Goal: Find specific page/section: Find specific page/section

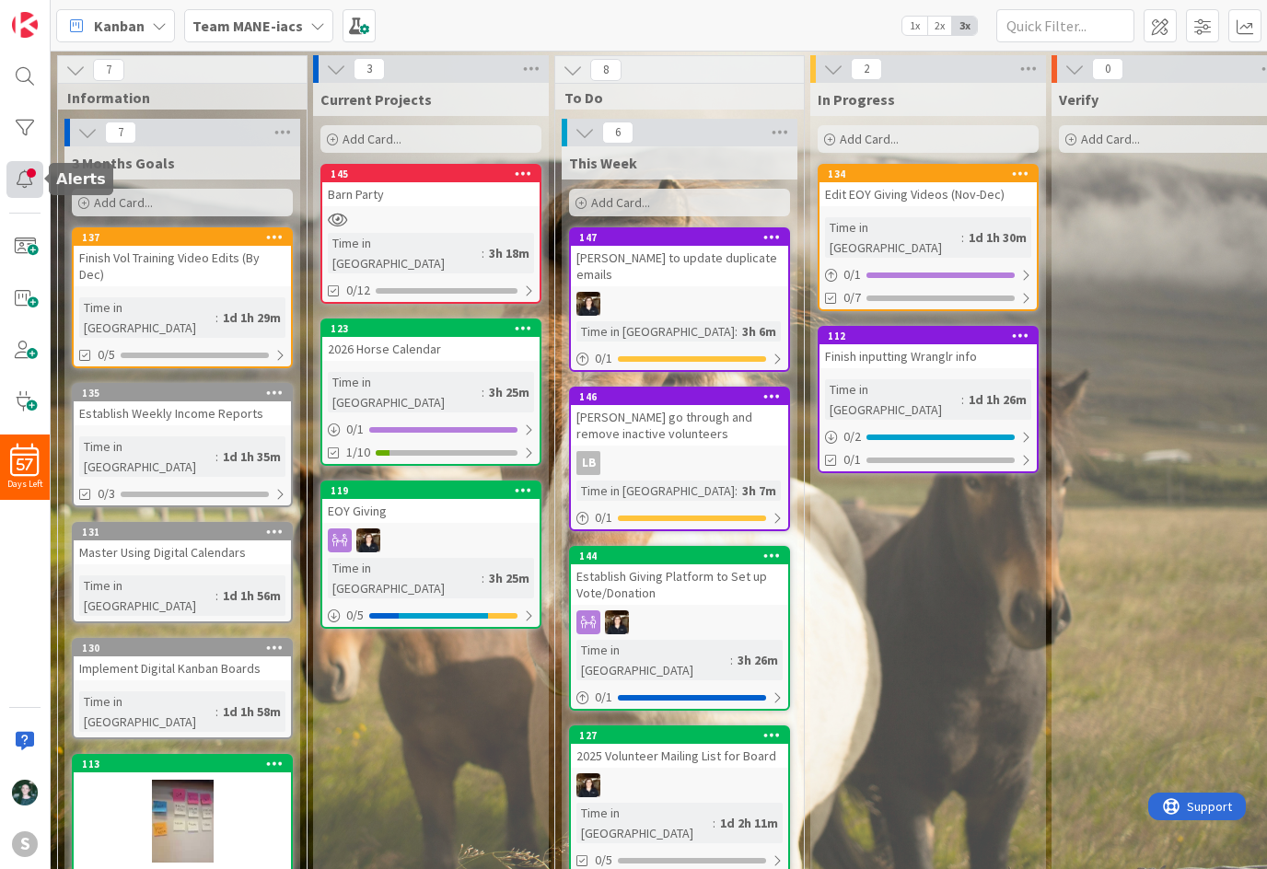
click at [17, 182] on div at bounding box center [24, 179] width 37 height 37
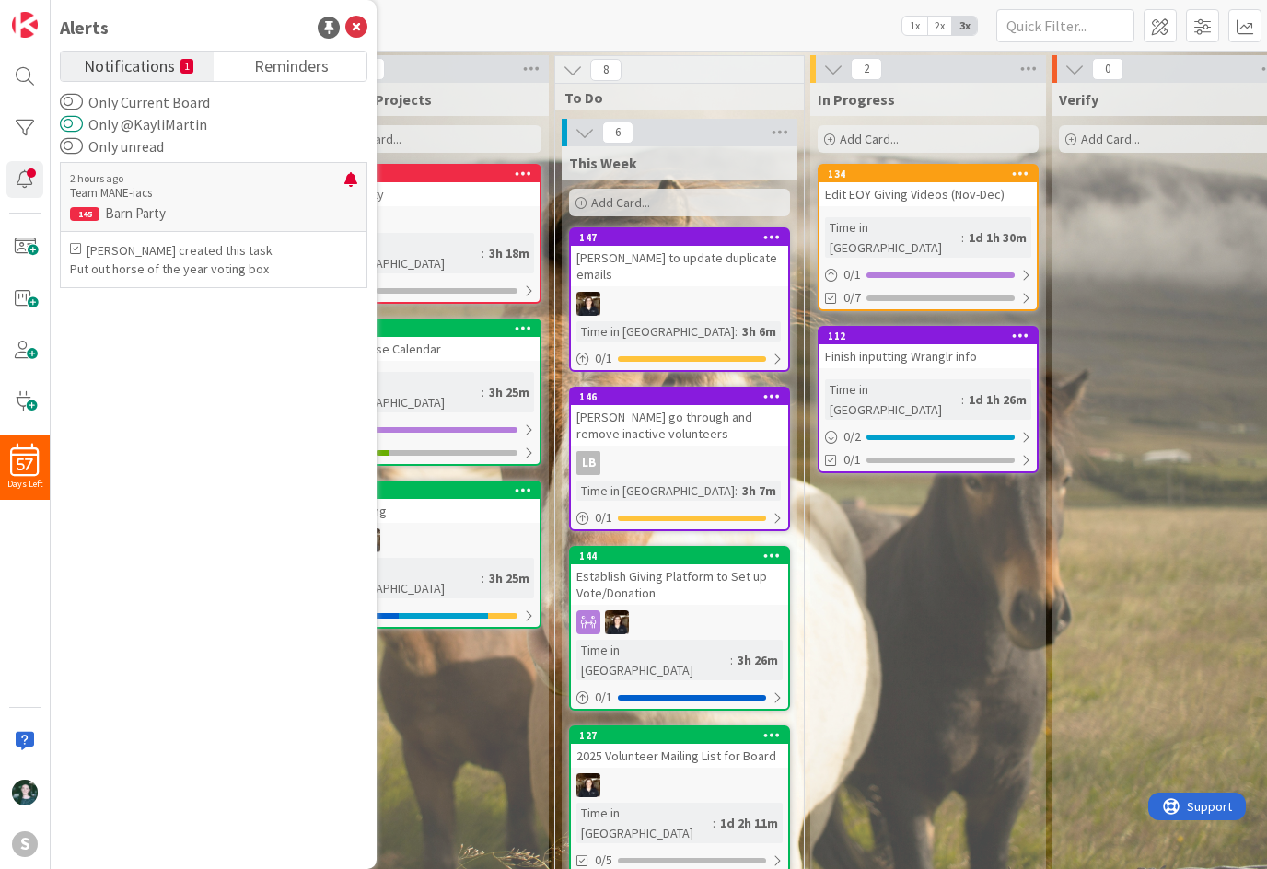
click at [69, 122] on button "Only @KayliMartin" at bounding box center [71, 124] width 23 height 18
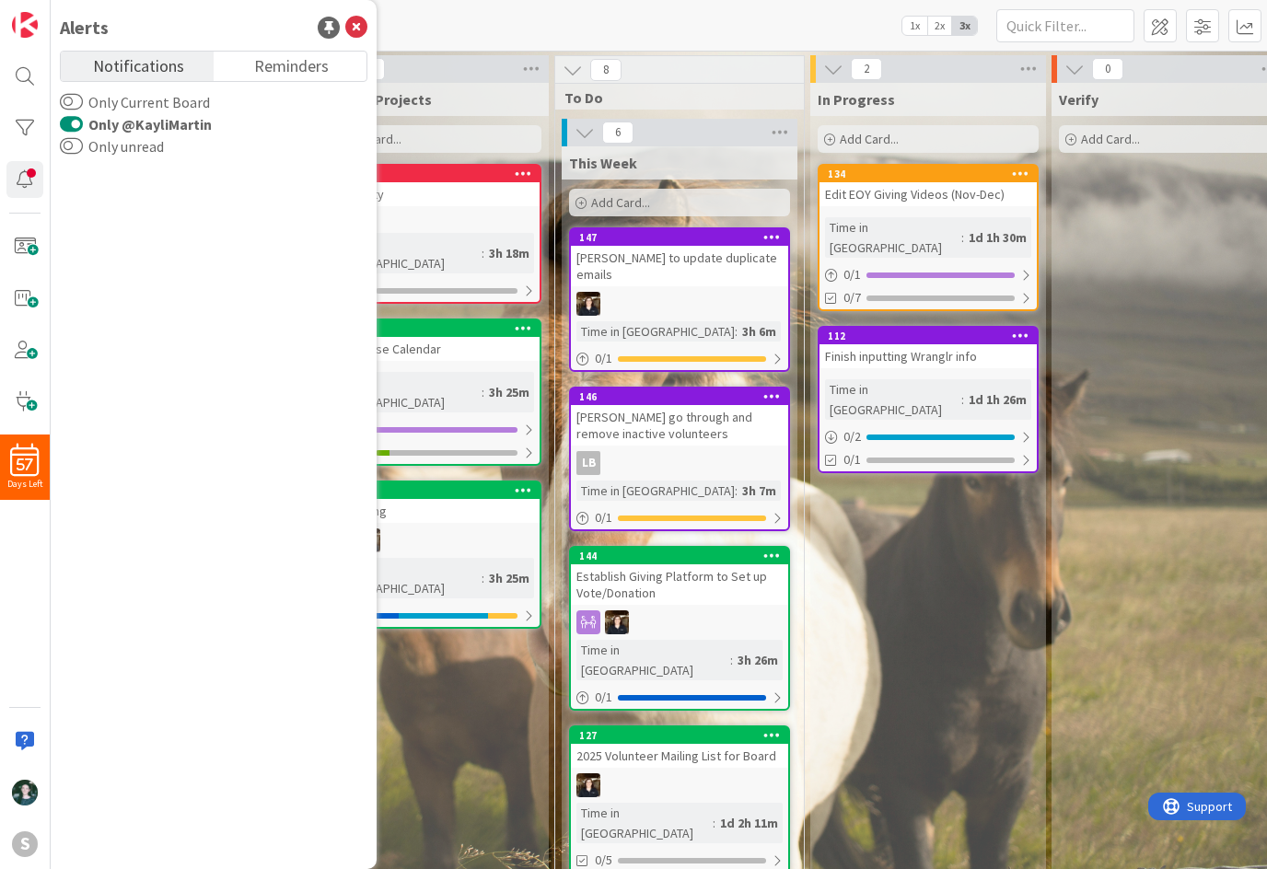
click at [69, 122] on button "Only @KayliMartin" at bounding box center [71, 124] width 23 height 18
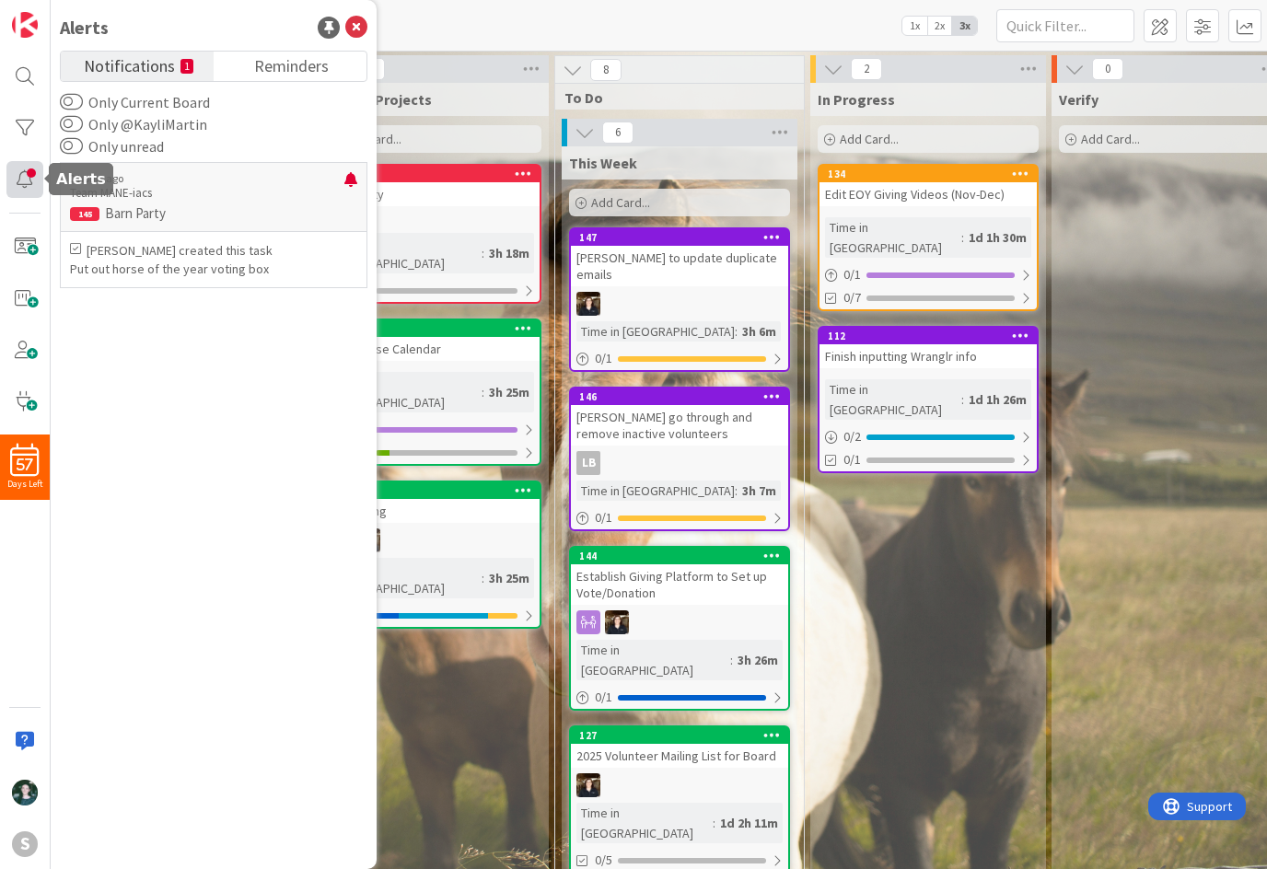
click at [20, 180] on div at bounding box center [24, 179] width 37 height 37
click at [358, 25] on icon at bounding box center [356, 28] width 22 height 22
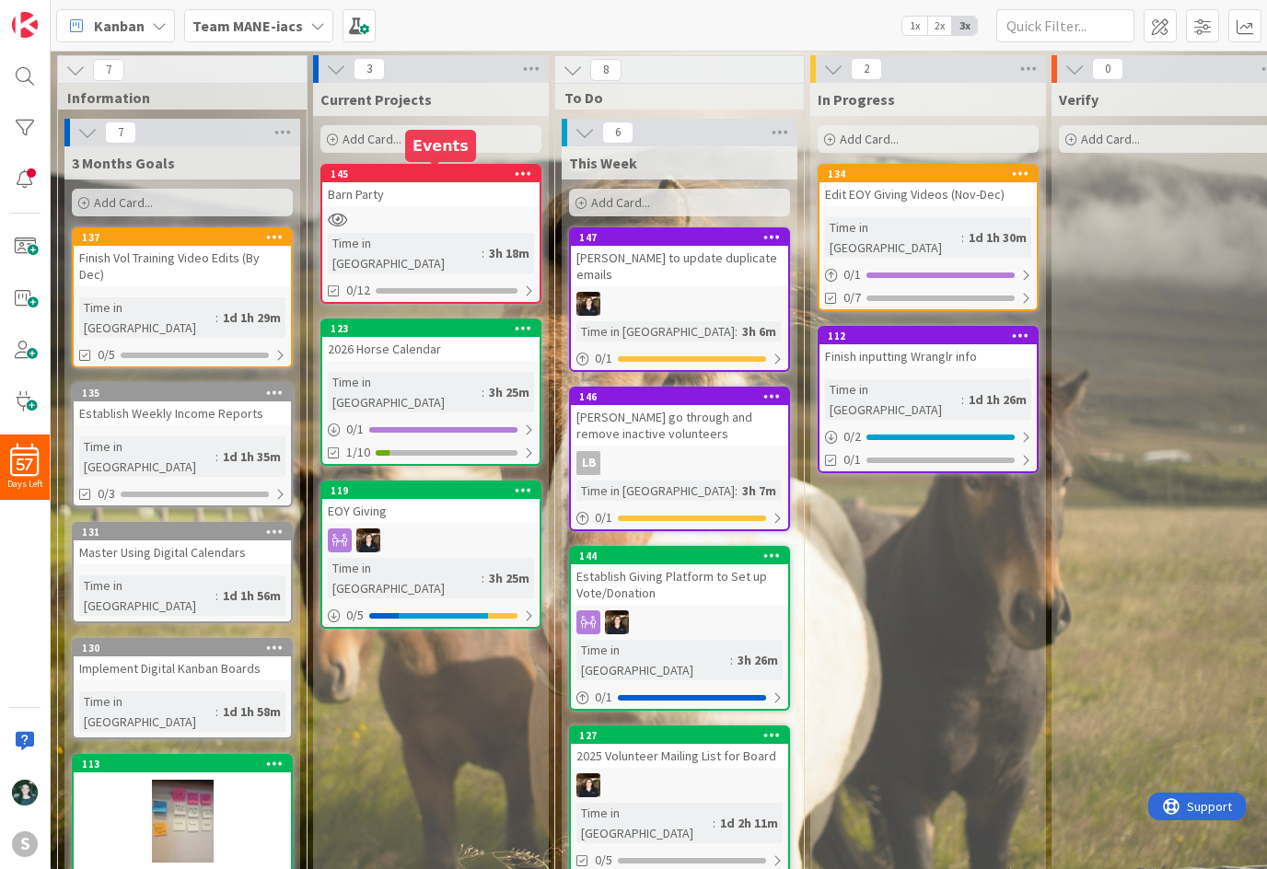
click at [445, 168] on div "145" at bounding box center [434, 174] width 209 height 13
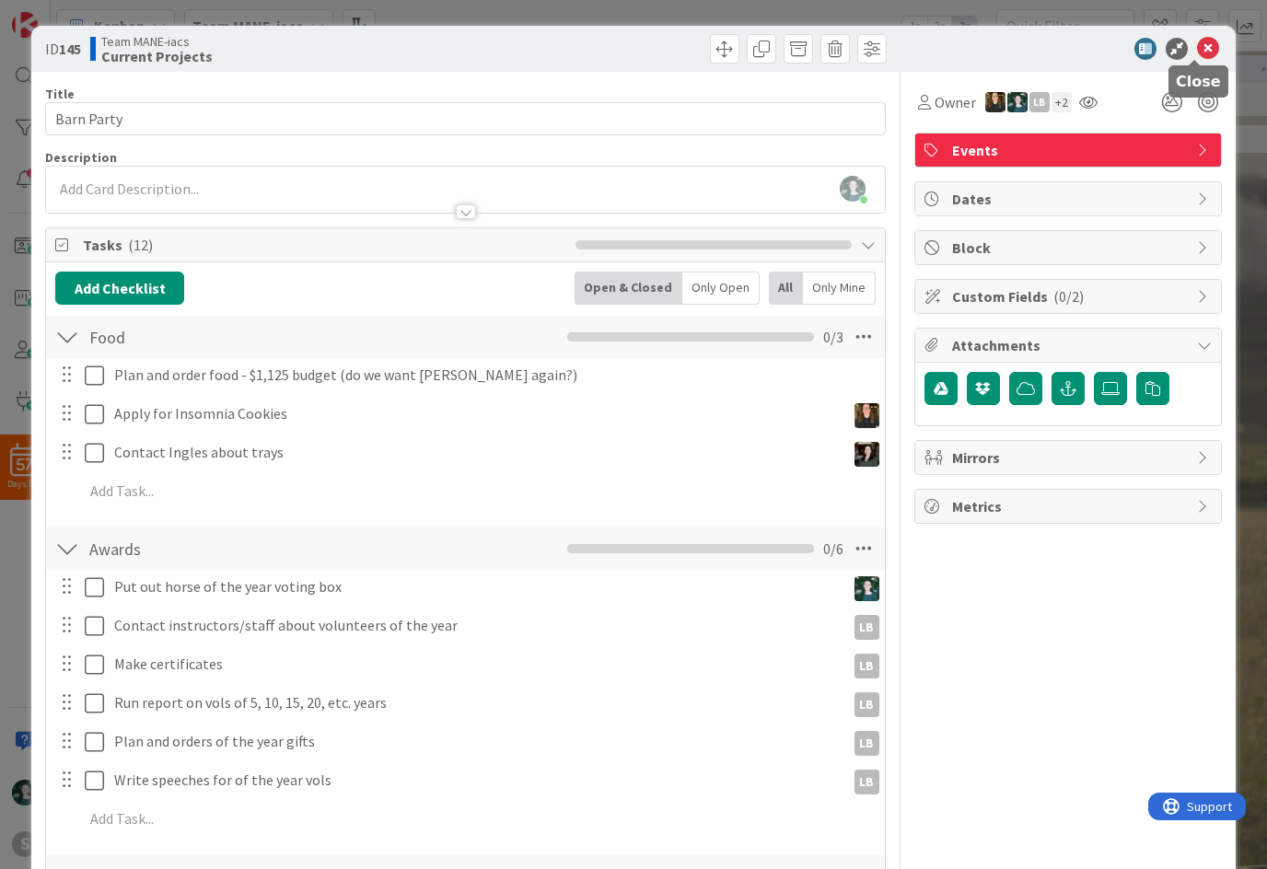
click at [1197, 47] on icon at bounding box center [1208, 49] width 22 height 22
